Goal: Information Seeking & Learning: Understand process/instructions

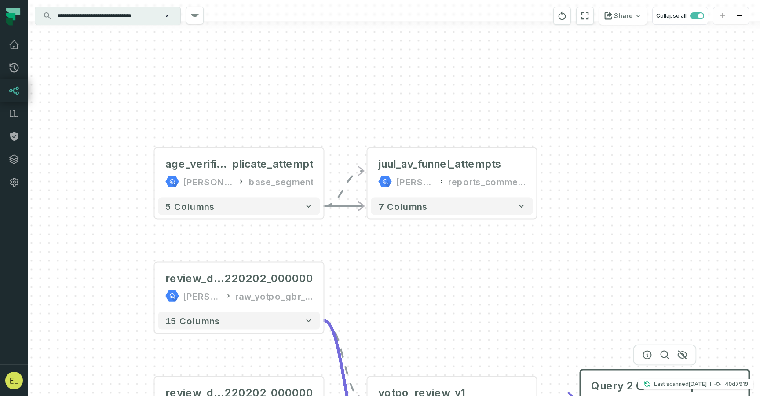
click at [361, 102] on div "+ juul_av_funnel_attempts [PERSON_NAME]-warehouse reports_commercial 7 columns …" at bounding box center [394, 198] width 732 height 396
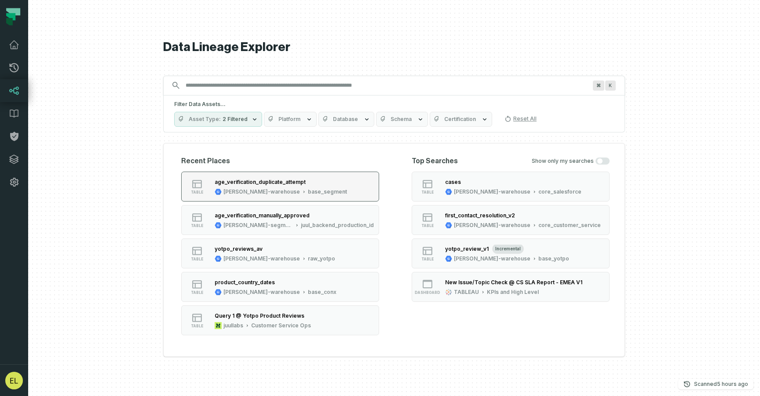
click at [316, 182] on button "table age_verification_duplicate_attempt [PERSON_NAME]-warehouse base_segment" at bounding box center [280, 186] width 198 height 30
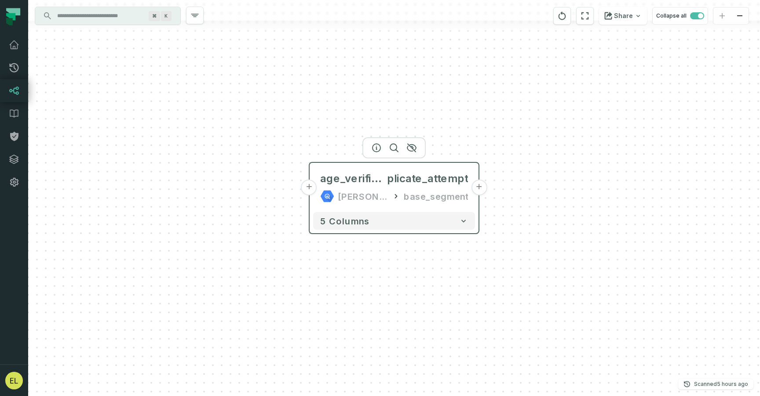
click at [480, 191] on button "+" at bounding box center [479, 187] width 16 height 16
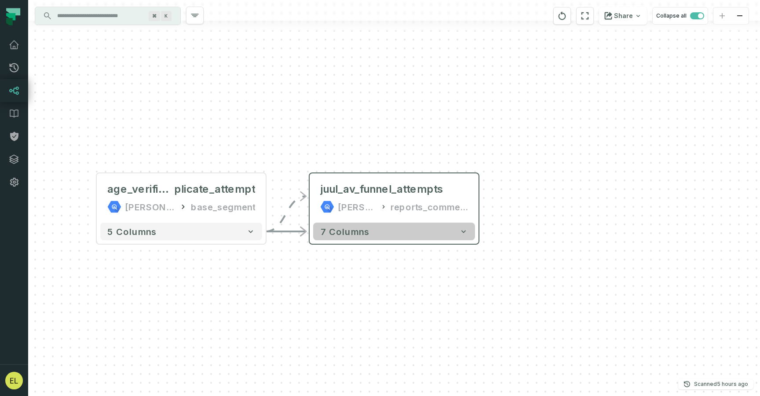
click at [459, 236] on button "7 columns" at bounding box center [394, 231] width 162 height 18
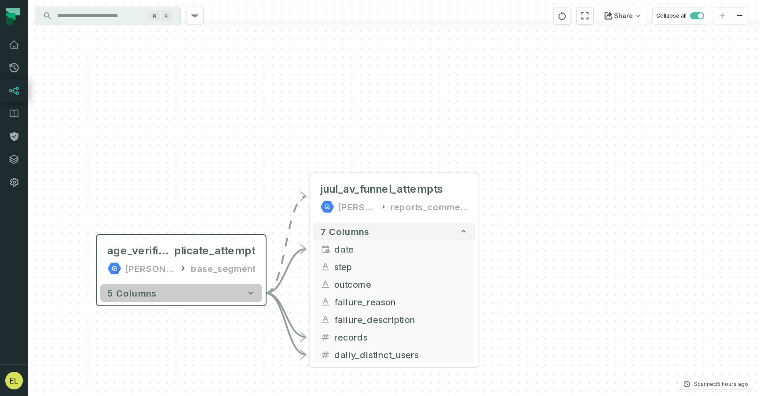
click at [256, 290] on button "5 columns" at bounding box center [181, 293] width 162 height 18
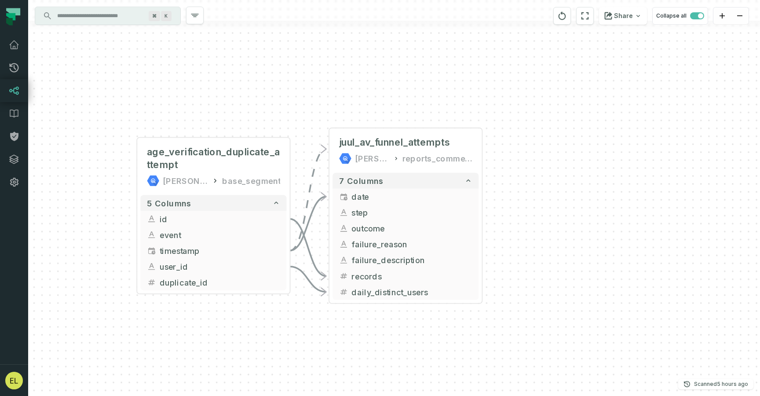
drag, startPoint x: 521, startPoint y: 301, endPoint x: 521, endPoint y: 177, distance: 124.0
click at [521, 177] on div "+ juul_av_funnel_attempts [PERSON_NAME]-warehouse reports_commercial 7 columns …" at bounding box center [394, 198] width 732 height 396
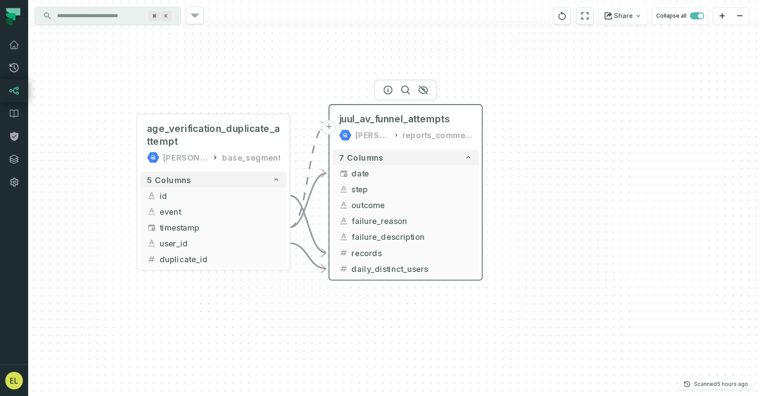
click at [408, 137] on div "reports_commercial" at bounding box center [437, 135] width 70 height 13
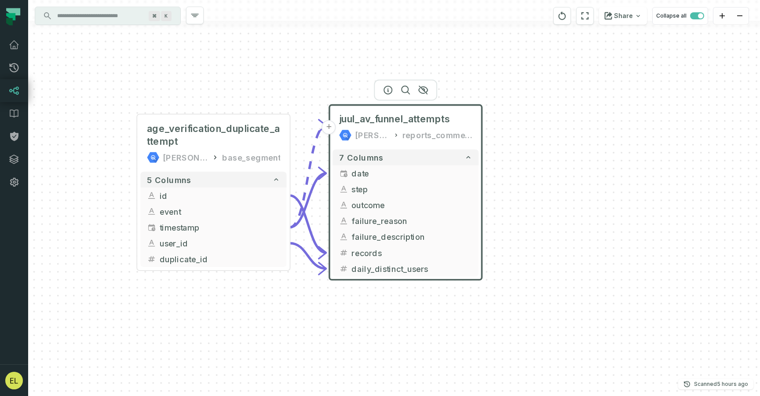
click at [346, 138] on icon at bounding box center [347, 137] width 7 height 7
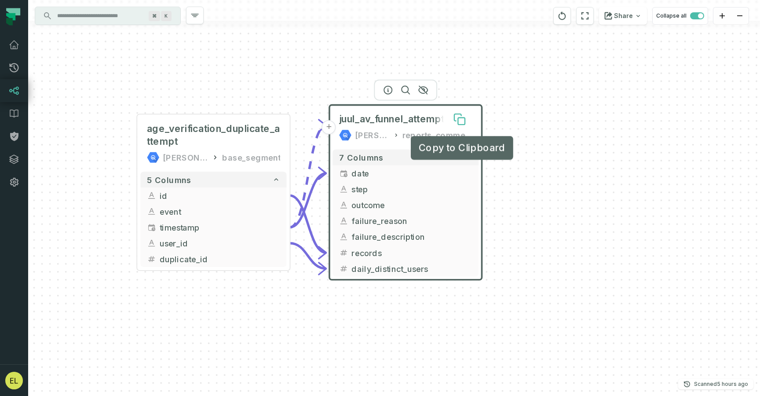
click at [458, 122] on icon at bounding box center [461, 121] width 7 height 7
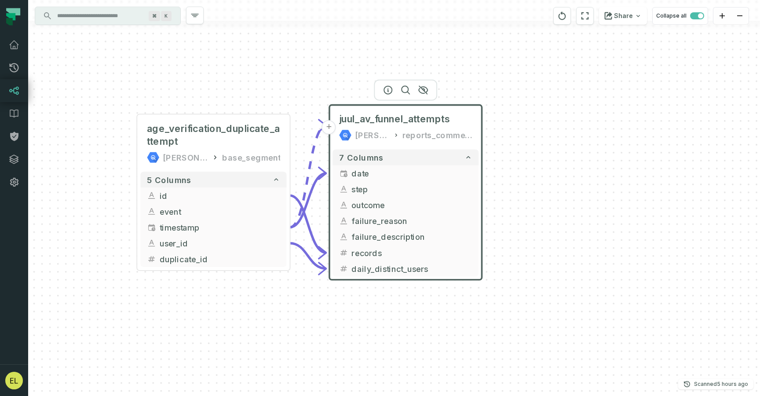
click at [387, 138] on div "[PERSON_NAME]-warehouse" at bounding box center [372, 135] width 35 height 13
click at [394, 137] on icon at bounding box center [396, 135] width 6 height 8
click at [353, 136] on div "juul-warehouse reports_commercial" at bounding box center [405, 135] width 133 height 13
click at [388, 88] on icon "button" at bounding box center [388, 90] width 11 height 11
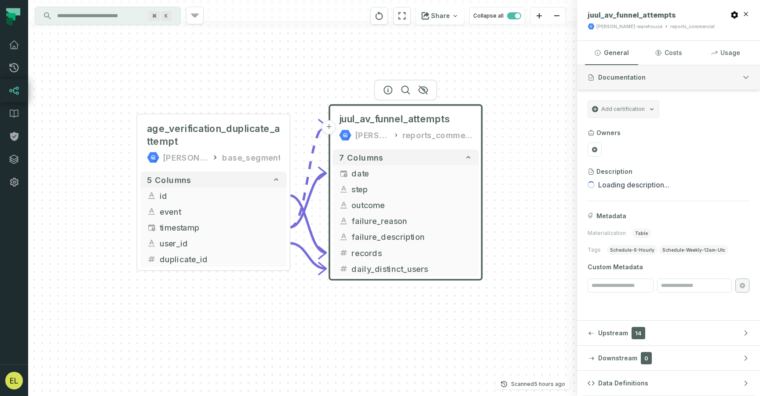
click at [709, 77] on button "Documentation" at bounding box center [668, 77] width 183 height 25
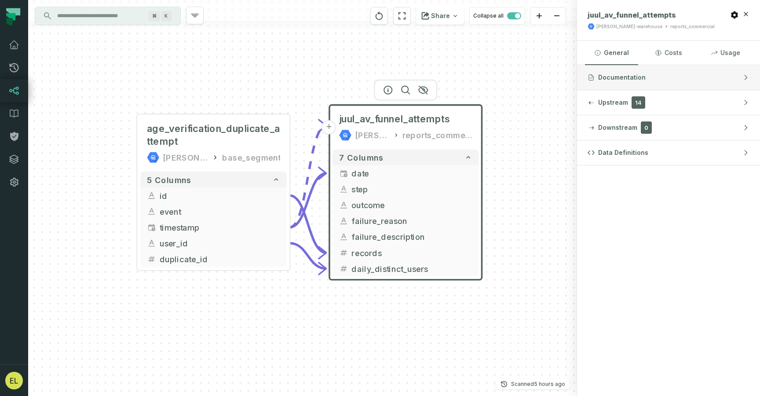
click at [709, 77] on button "Documentation" at bounding box center [668, 77] width 183 height 25
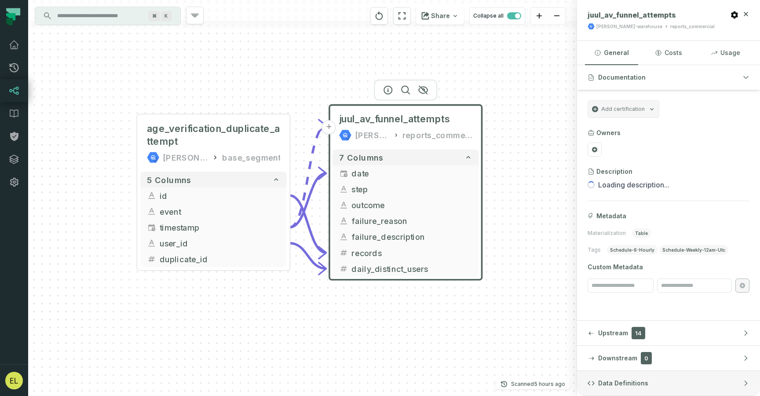
click at [665, 378] on button "Data Definitions" at bounding box center [668, 383] width 183 height 25
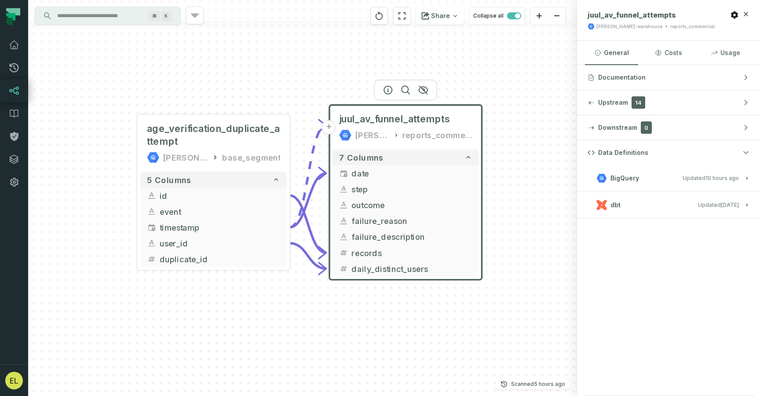
click at [726, 205] on relative-time "9/4/2025, 7:38:34 PM" at bounding box center [730, 204] width 18 height 7
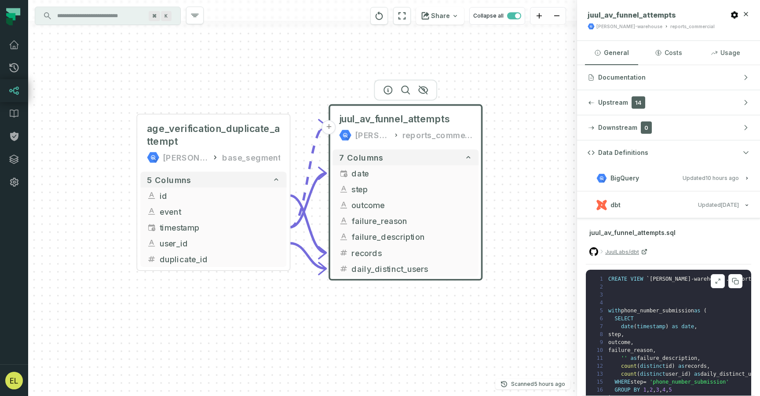
click at [718, 280] on icon at bounding box center [719, 280] width 2 height 2
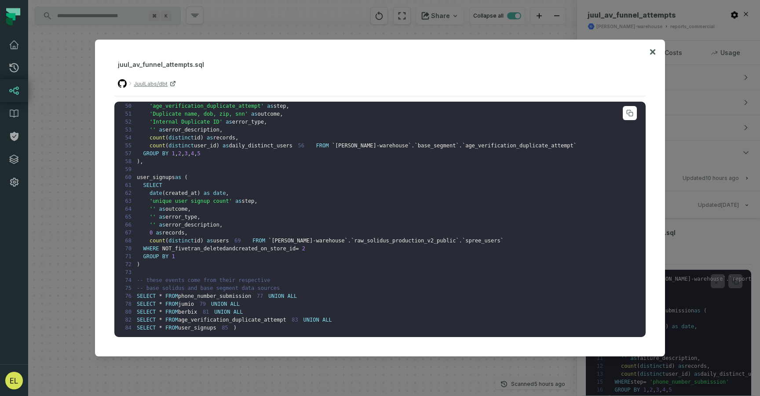
scroll to position [448, 0]
click at [652, 53] on icon at bounding box center [652, 51] width 5 height 5
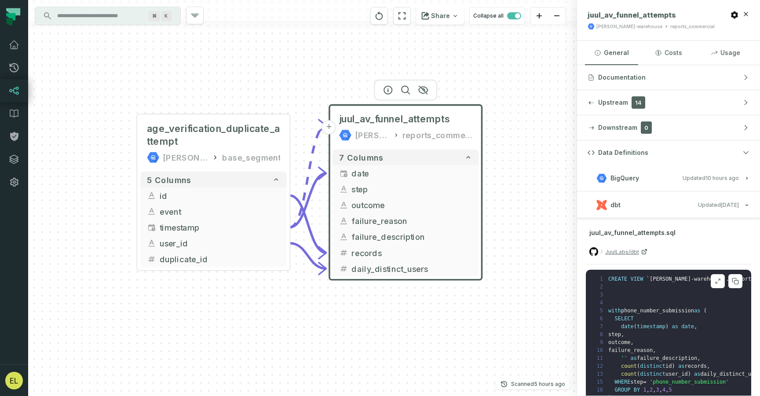
click at [714, 282] on icon at bounding box center [717, 280] width 6 height 7
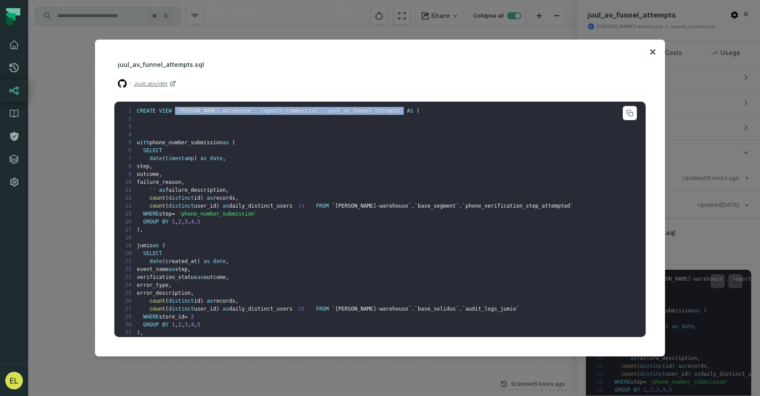
drag, startPoint x: 375, startPoint y: 110, endPoint x: 174, endPoint y: 110, distance: 201.4
copy code "` juul-warehouse ` . ` reports_commercial ` . ` juul_av_funnel_attempts `"
click at [653, 53] on icon at bounding box center [652, 51] width 5 height 5
